Goal: Navigation & Orientation: Find specific page/section

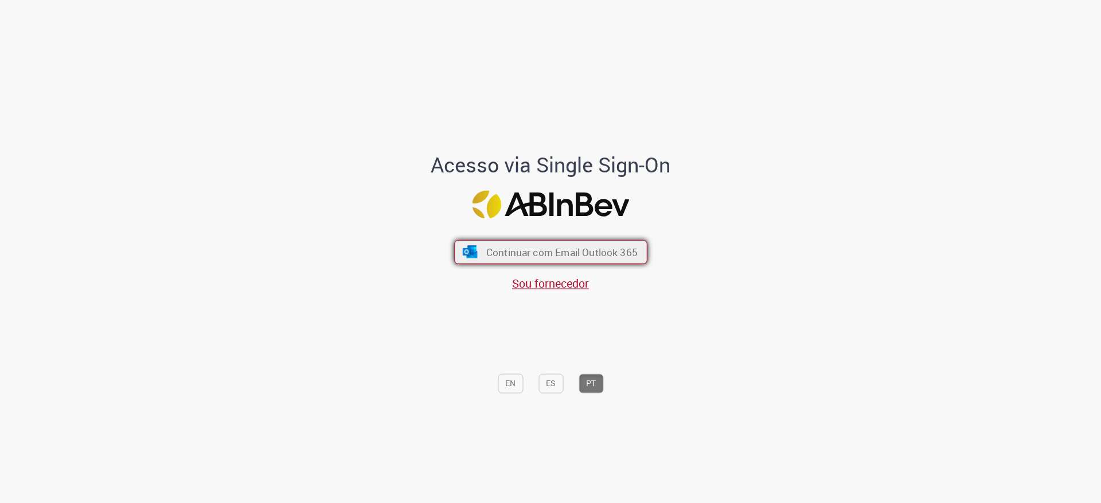
click at [515, 249] on span "Continuar com Email Outlook 365" at bounding box center [561, 252] width 151 height 13
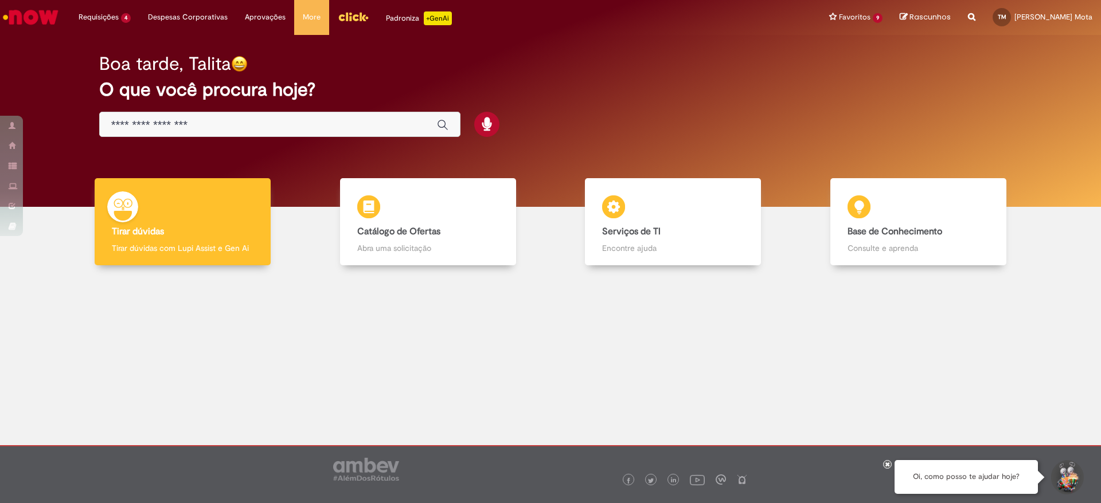
click at [280, 134] on div "Global" at bounding box center [279, 125] width 361 height 26
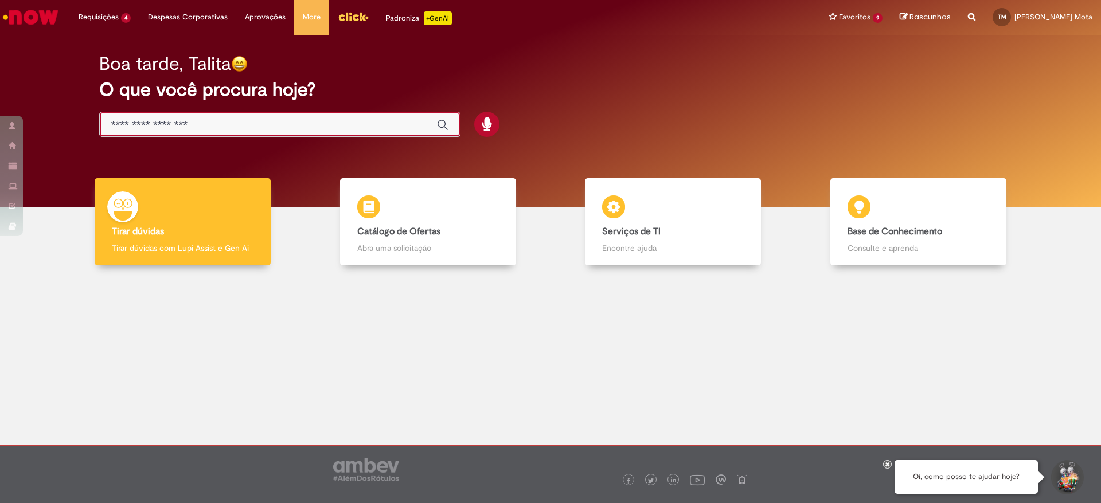
click at [293, 126] on input "Basta digitar aqui" at bounding box center [268, 125] width 314 height 13
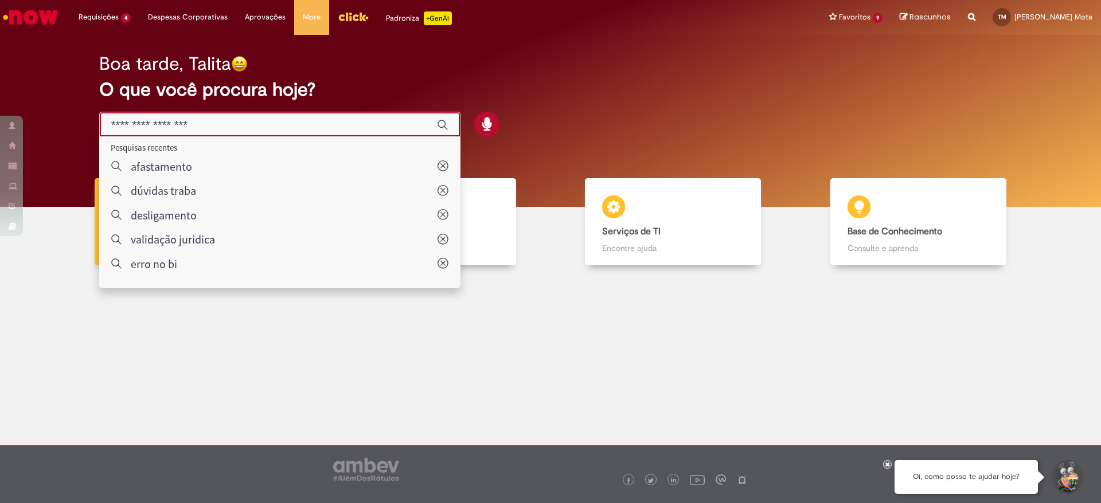
click at [298, 128] on input "Basta digitar aqui" at bounding box center [268, 125] width 314 height 13
click at [495, 70] on div "Boa tarde, Talita" at bounding box center [550, 64] width 903 height 20
